Goal: Task Accomplishment & Management: Use online tool/utility

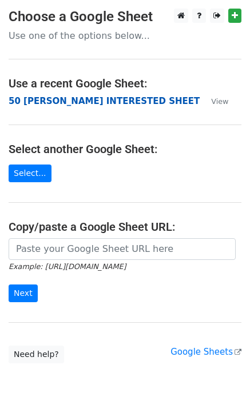
click at [86, 105] on strong "50 [PERSON_NAME] INTERESTED SHEET" at bounding box center [104, 101] width 191 height 10
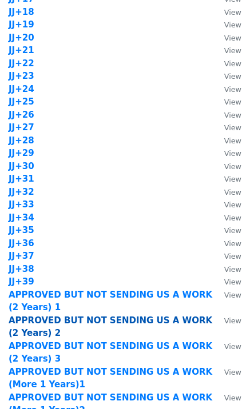
scroll to position [915, 0]
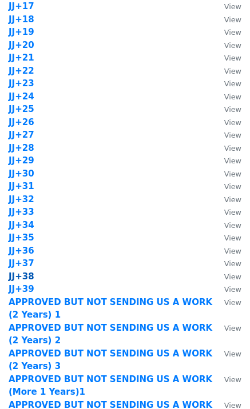
click at [24, 276] on strong "JJ+38" at bounding box center [22, 277] width 26 height 10
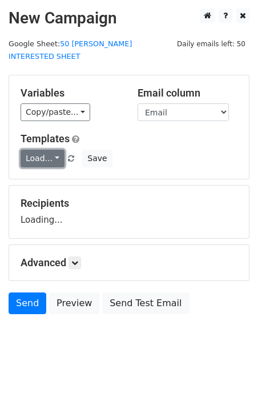
click at [47, 153] on link "Load..." at bounding box center [43, 159] width 44 height 18
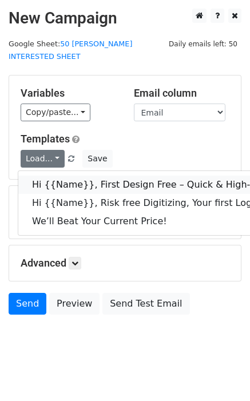
click at [67, 176] on link "Hi {{Name}}, First Design Free – Quick & High-Quality Digitizing!" at bounding box center [182, 185] width 328 height 18
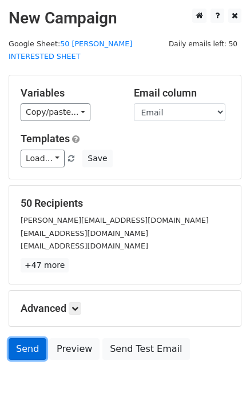
click at [34, 338] on link "Send" at bounding box center [28, 349] width 38 height 22
